Goal: Task Accomplishment & Management: Use online tool/utility

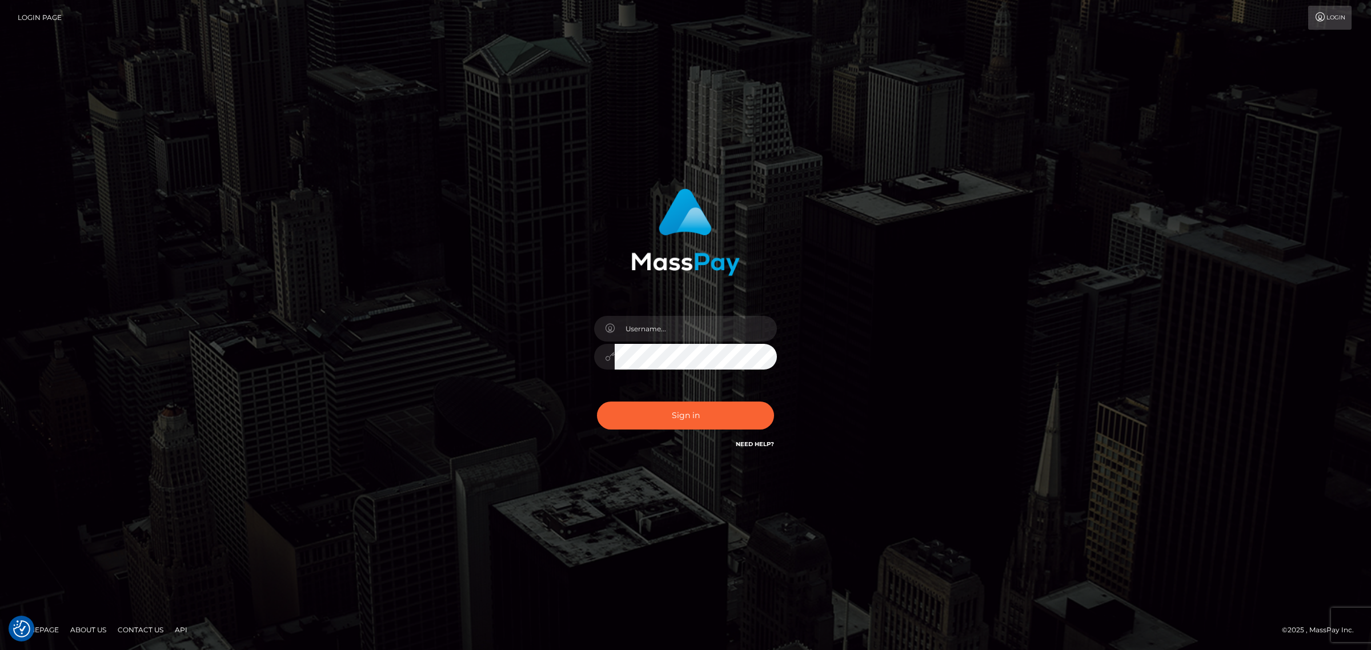
checkbox input "true"
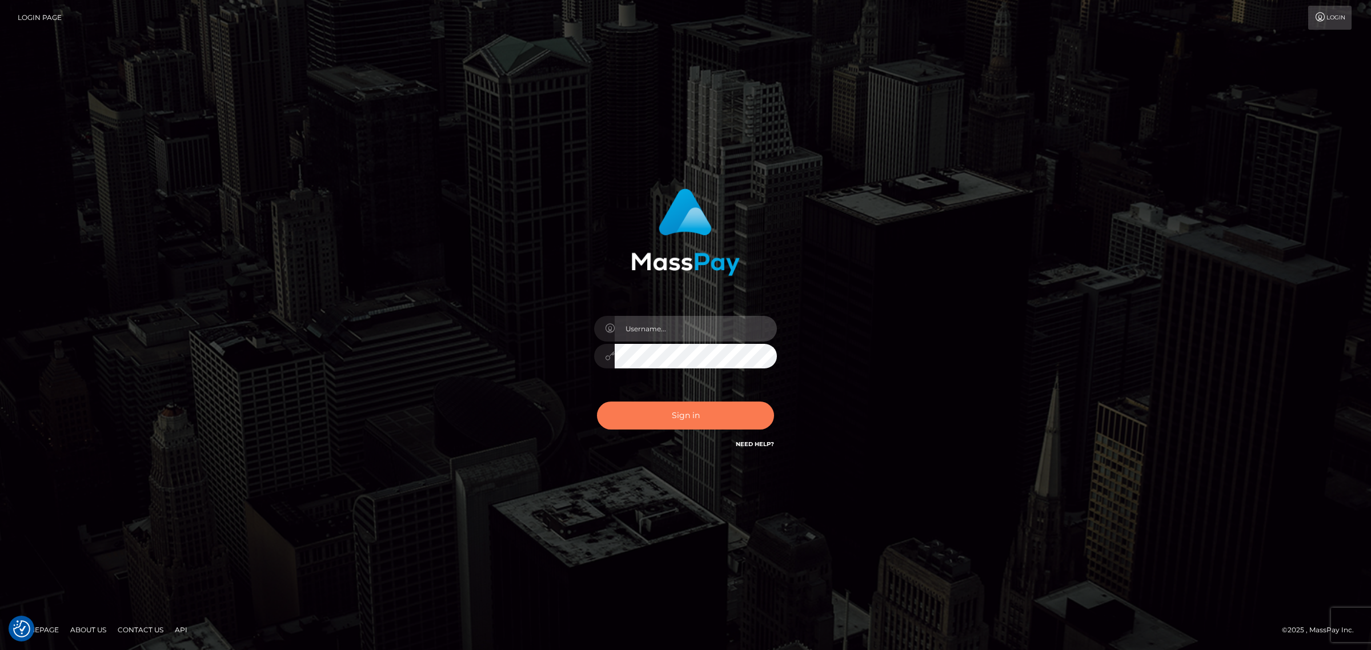
type input "Melanie.levarti"
click at [723, 414] on button "Sign in" at bounding box center [685, 416] width 177 height 28
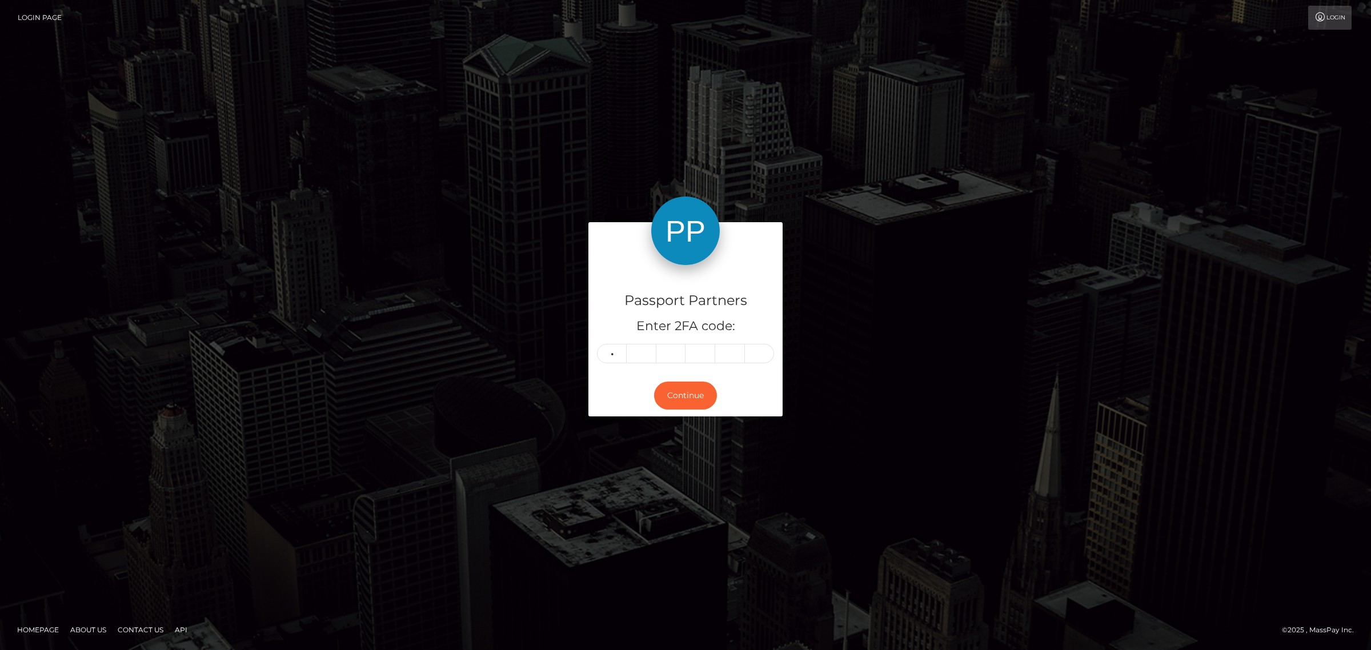
type input "8"
type input "7"
type input "3"
type input "8"
type input "7"
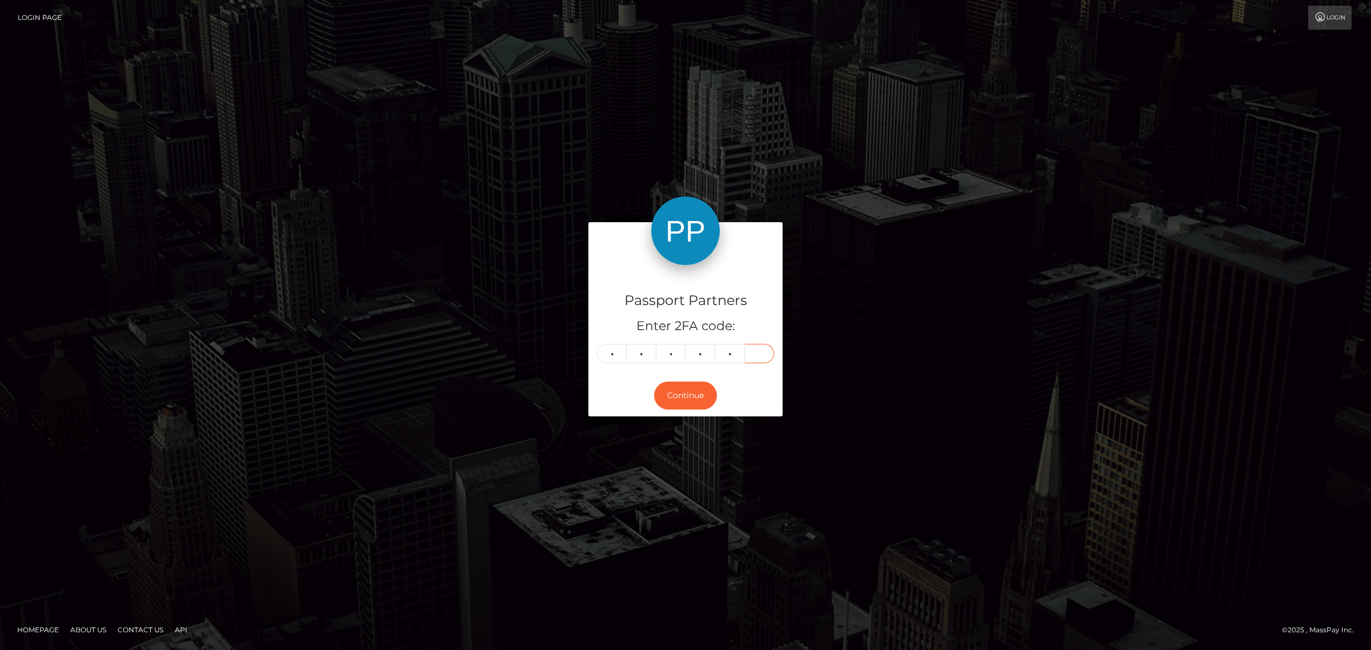
type input "5"
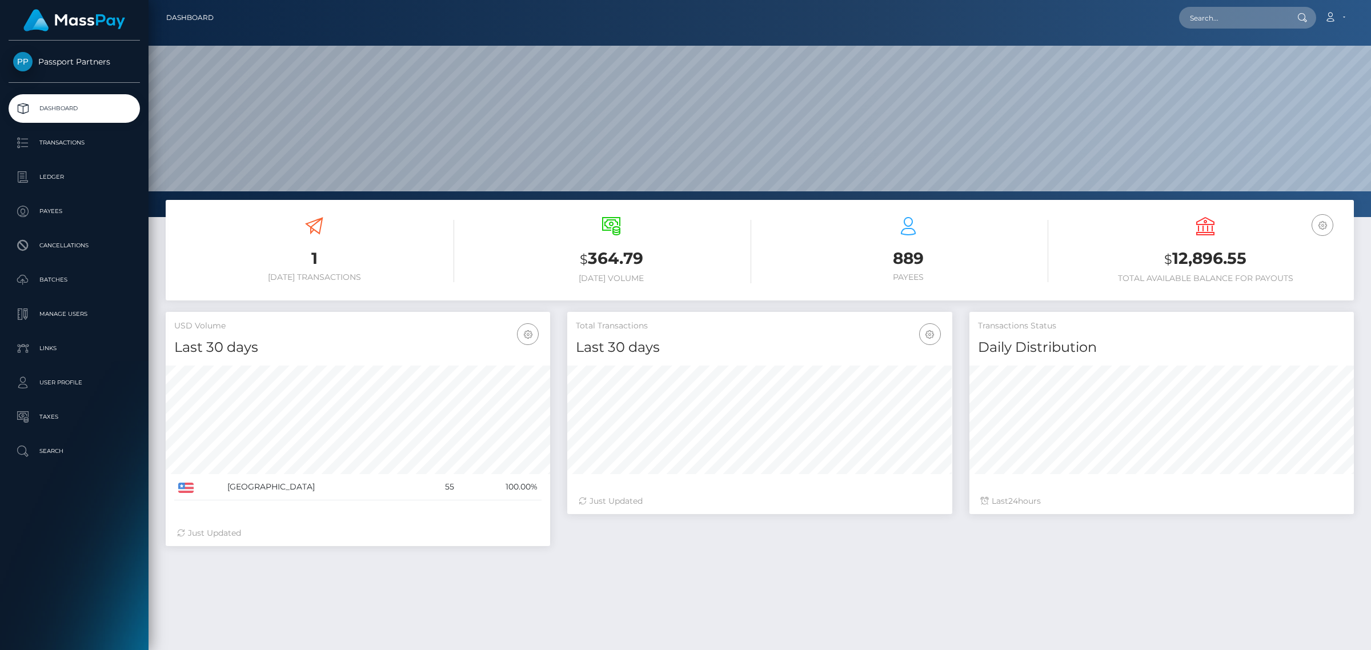
scroll to position [202, 384]
click at [71, 280] on p "Batches" at bounding box center [74, 279] width 122 height 17
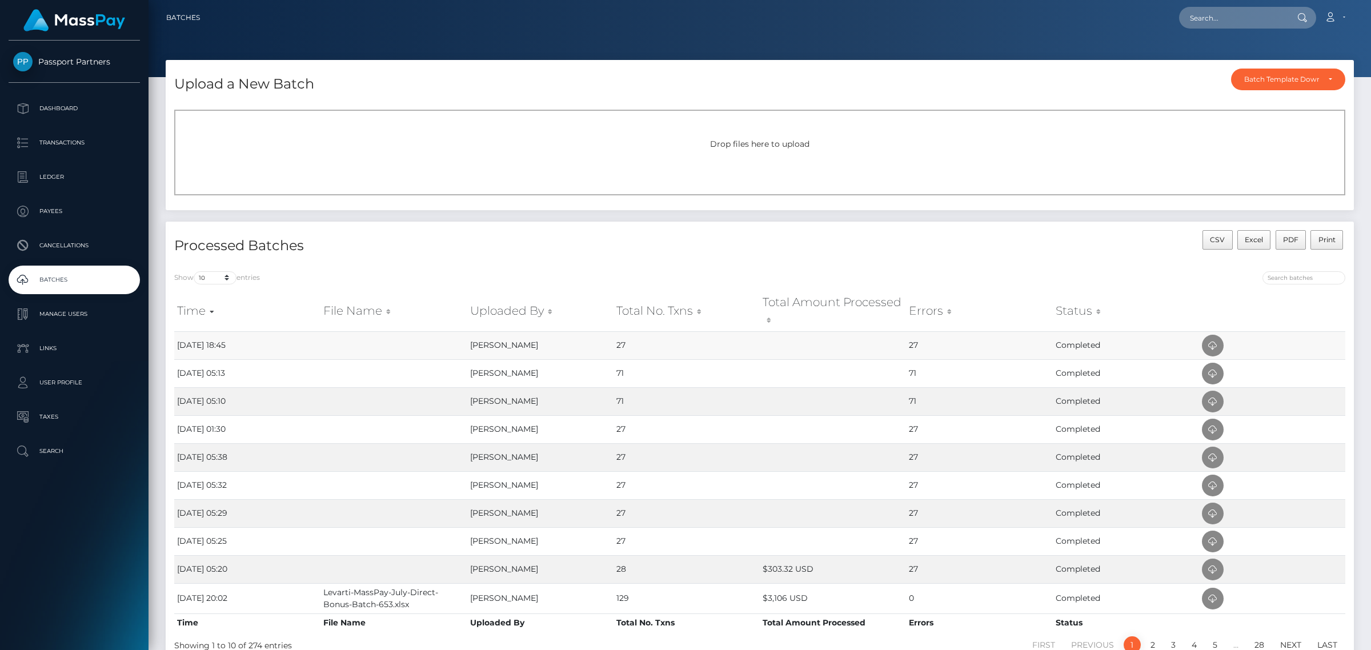
click at [1117, 346] on td "Completed" at bounding box center [1126, 345] width 146 height 28
click at [1211, 349] on icon at bounding box center [1213, 346] width 14 height 14
click at [1283, 77] on div "Batch Template Download" at bounding box center [1281, 79] width 75 height 9
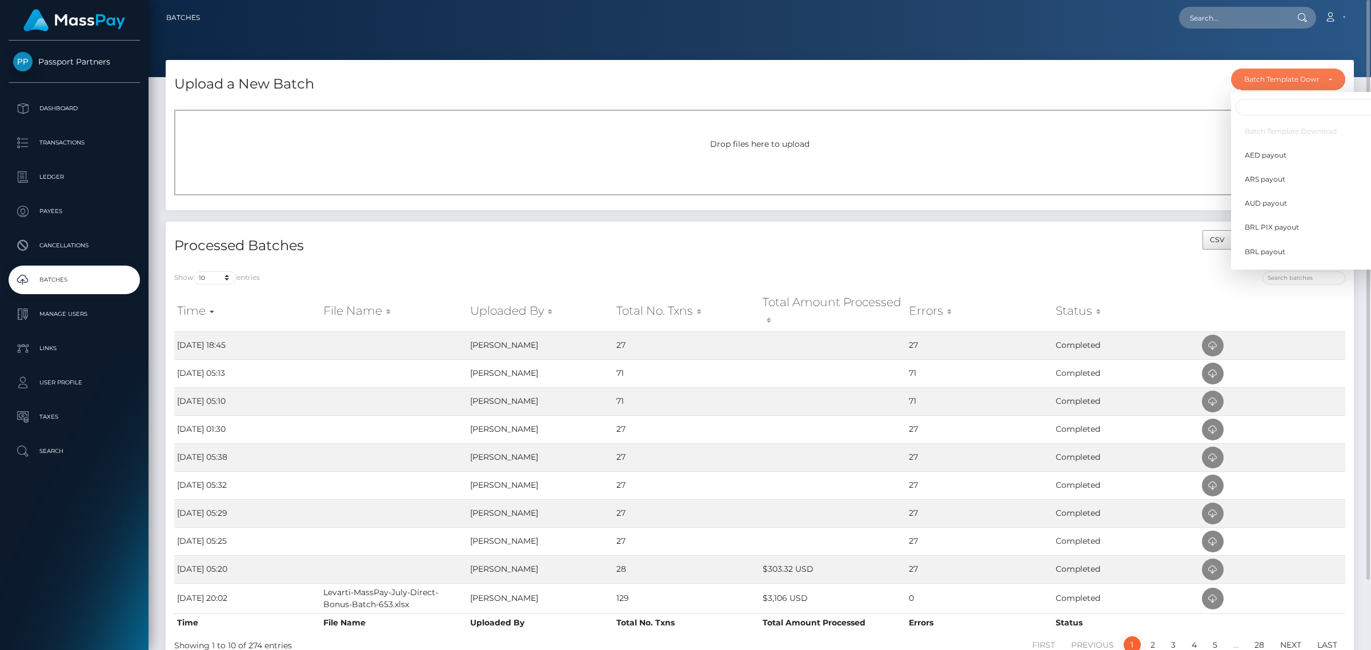
click at [1004, 166] on div "Drop files here to upload" at bounding box center [759, 153] width 1171 height 86
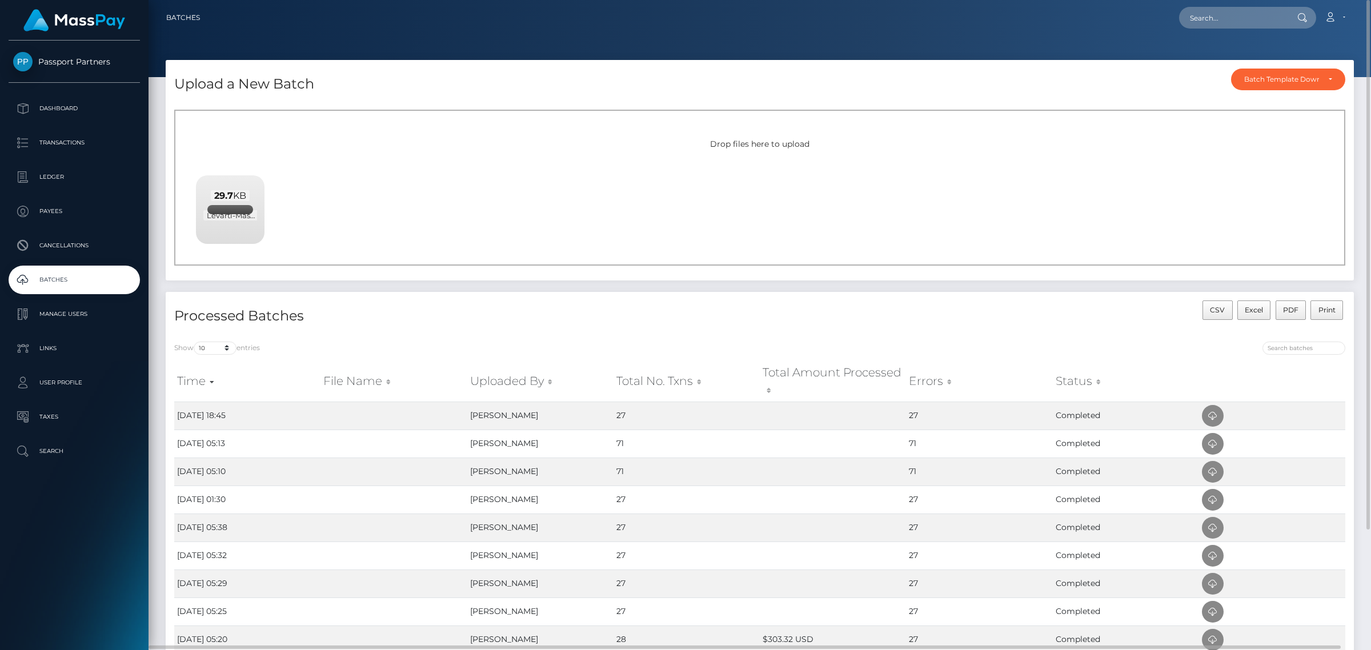
click at [237, 207] on div "29.7 KB Levarti-MassPay-Aug-Pools.xlsx" at bounding box center [230, 205] width 69 height 61
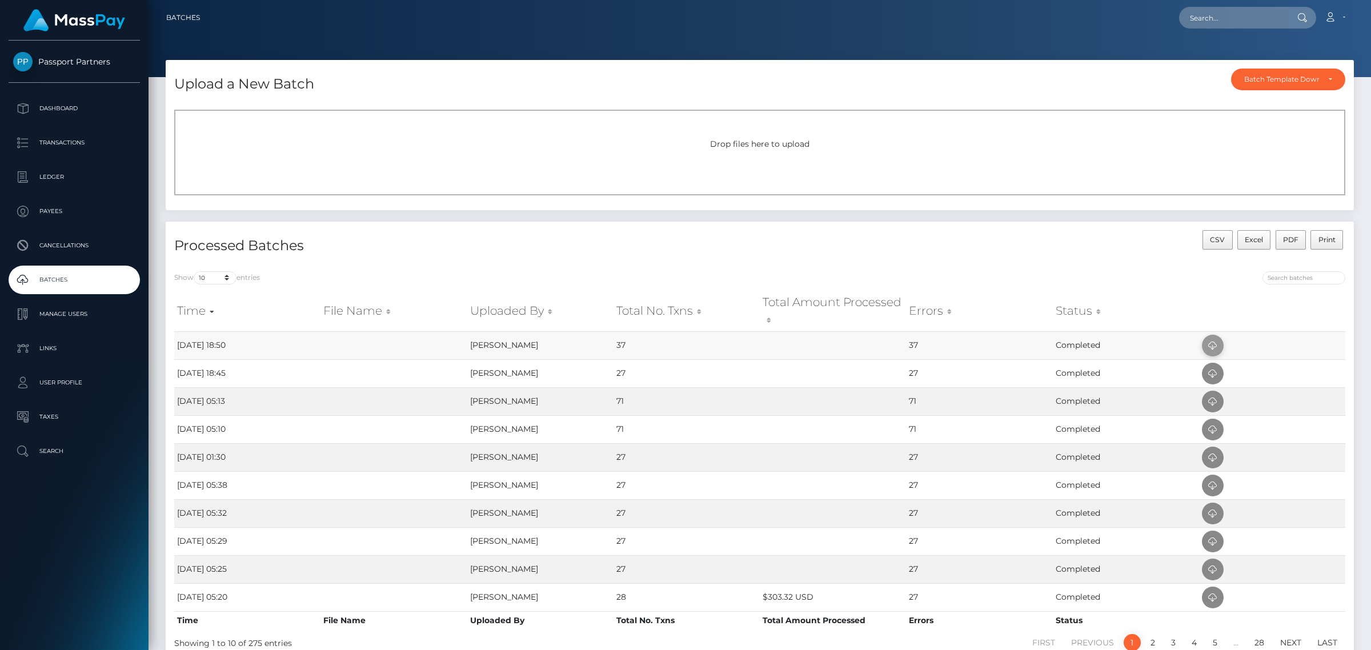
click at [1213, 343] on icon at bounding box center [1213, 346] width 14 height 14
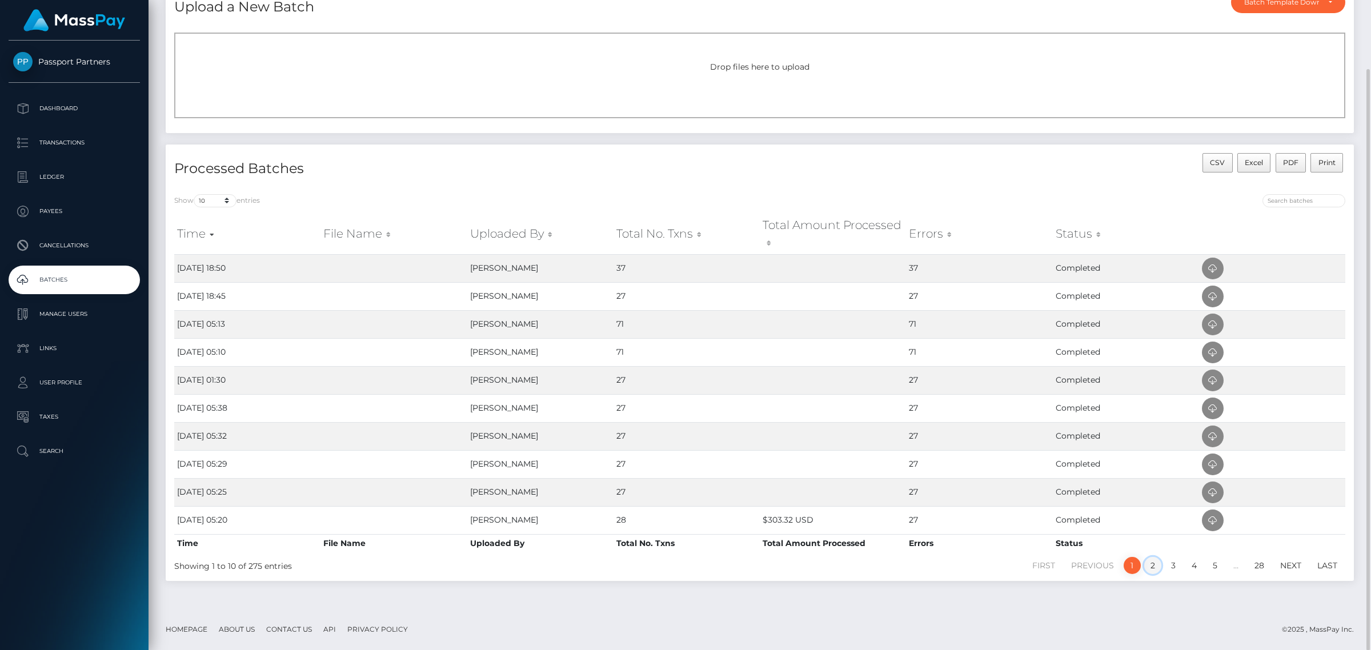
click at [1148, 569] on link "2" at bounding box center [1152, 565] width 17 height 17
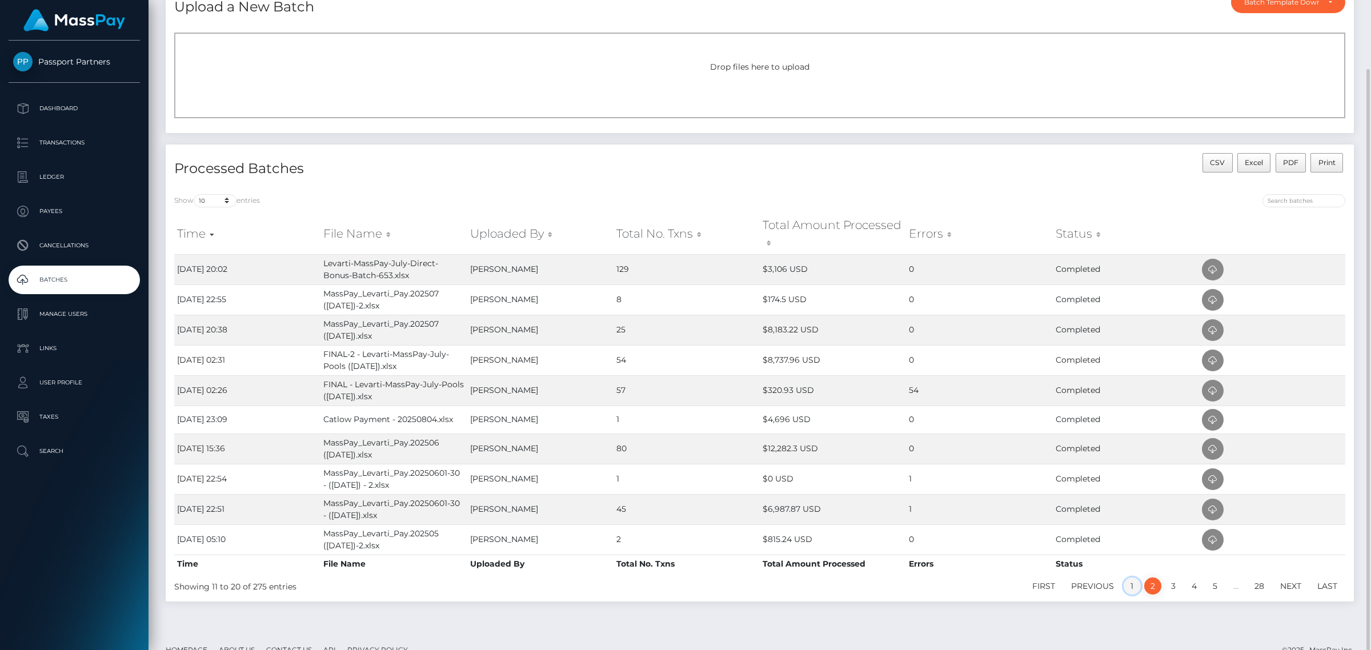
click at [1132, 583] on link "1" at bounding box center [1132, 586] width 17 height 17
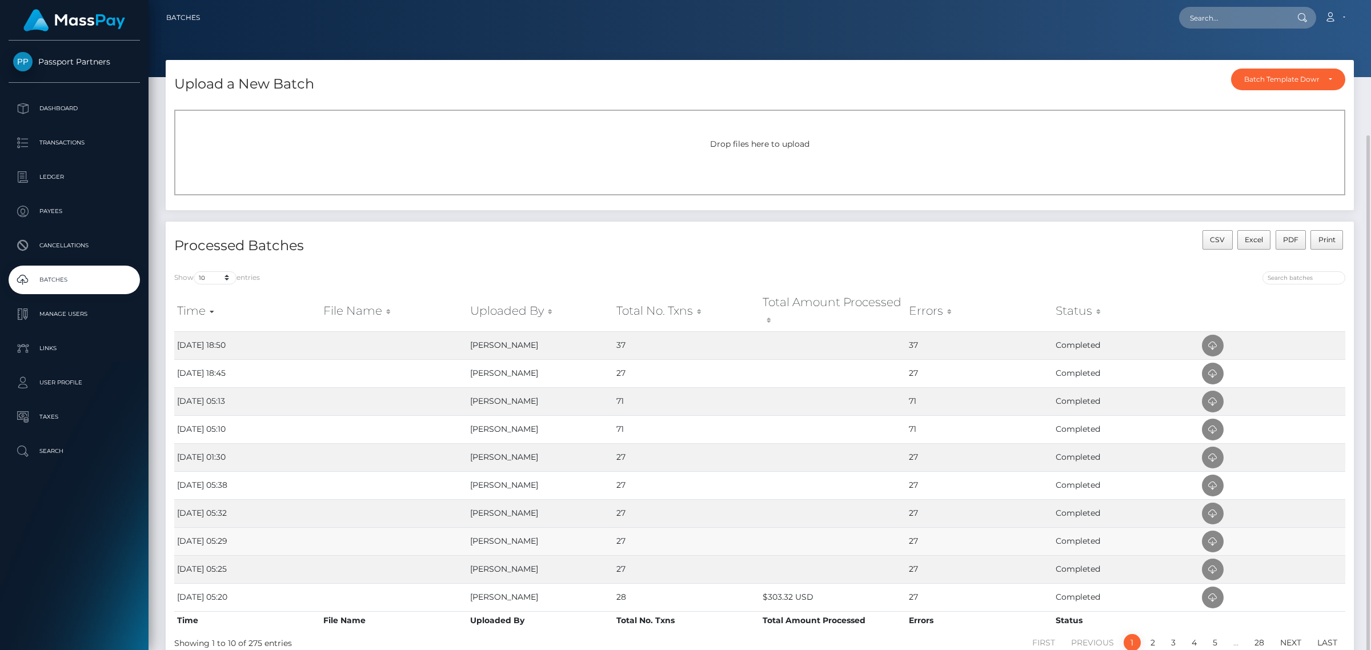
scroll to position [71, 0]
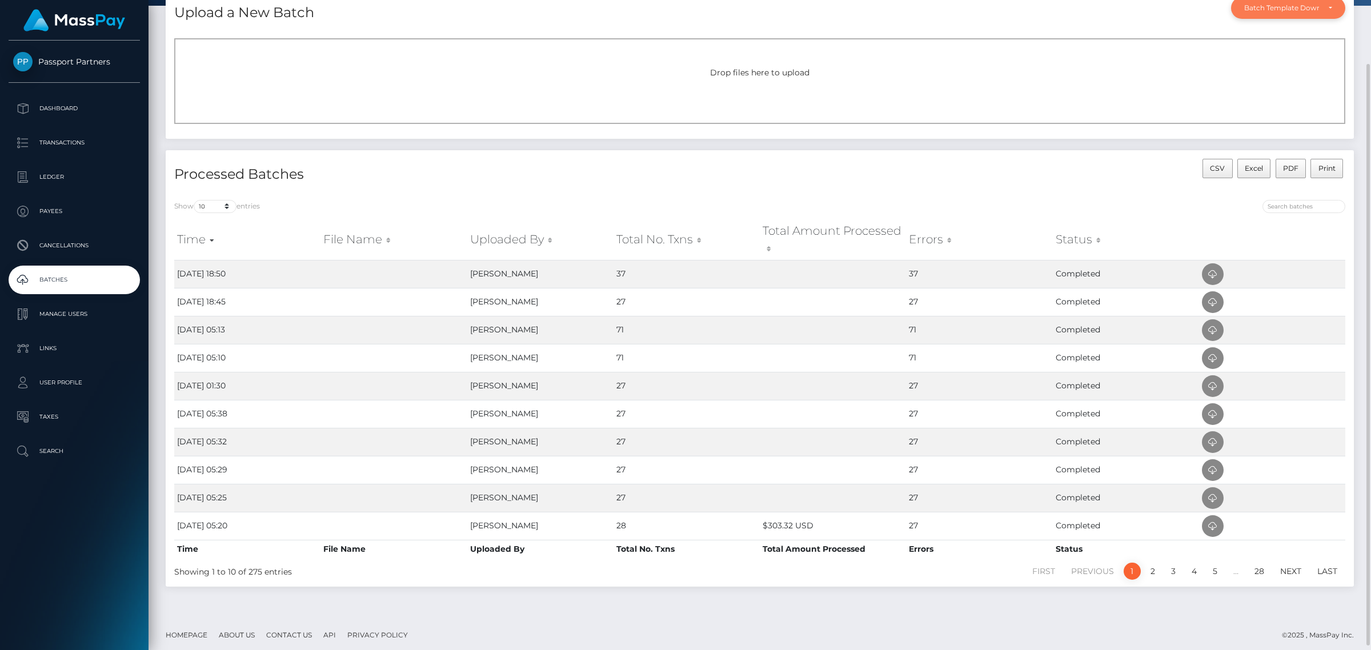
click at [1271, 10] on div "Batch Template Download" at bounding box center [1281, 7] width 75 height 9
click at [768, 70] on span "Drop files here to upload" at bounding box center [759, 72] width 99 height 10
